Goal: Ask a question

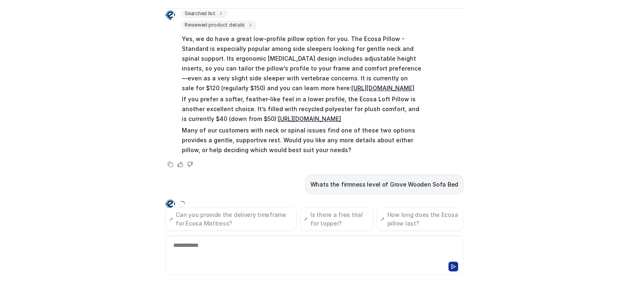
scroll to position [365, 0]
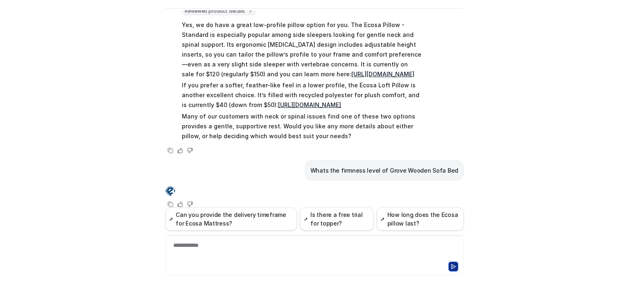
click at [170, 172] on div "Hi there! I’m Dream Bot, your personal guide to everything Ecosa. Whether you h…" at bounding box center [314, 108] width 298 height 197
click at [374, 165] on p "Whats the firmness level of Grove Wooden Sofa Bed" at bounding box center [384, 170] width 148 height 10
copy span "Whats the firmness level of Grove Wooden Sofa Bed"
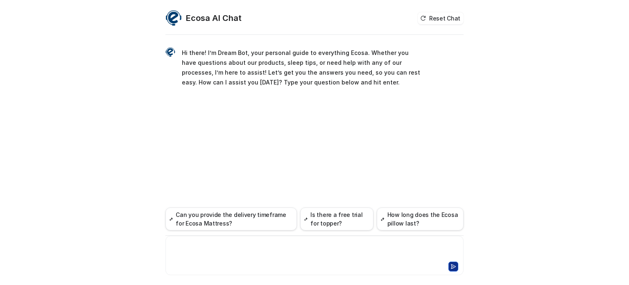
click at [288, 254] on div at bounding box center [315, 250] width 294 height 19
paste div
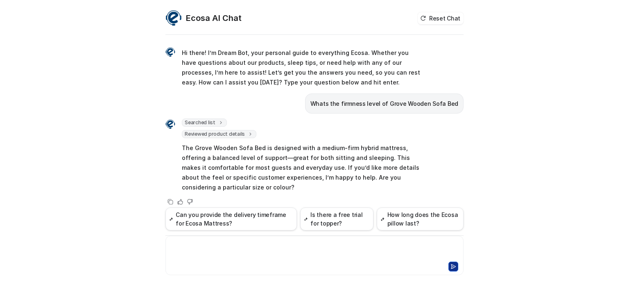
scroll to position [8, 0]
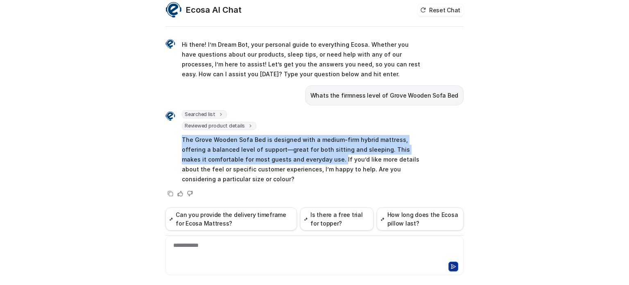
drag, startPoint x: 310, startPoint y: 158, endPoint x: 177, endPoint y: 132, distance: 135.7
click at [177, 132] on div "Searched list url : "[URL][DOMAIN_NAME]" required_fields : [ "id", "title" ] Re…" at bounding box center [293, 147] width 256 height 75
copy p "The Grove Wooden Sofa Bed is designed with a medium-firm hybrid mattress, offer…"
